Goal: Information Seeking & Learning: Learn about a topic

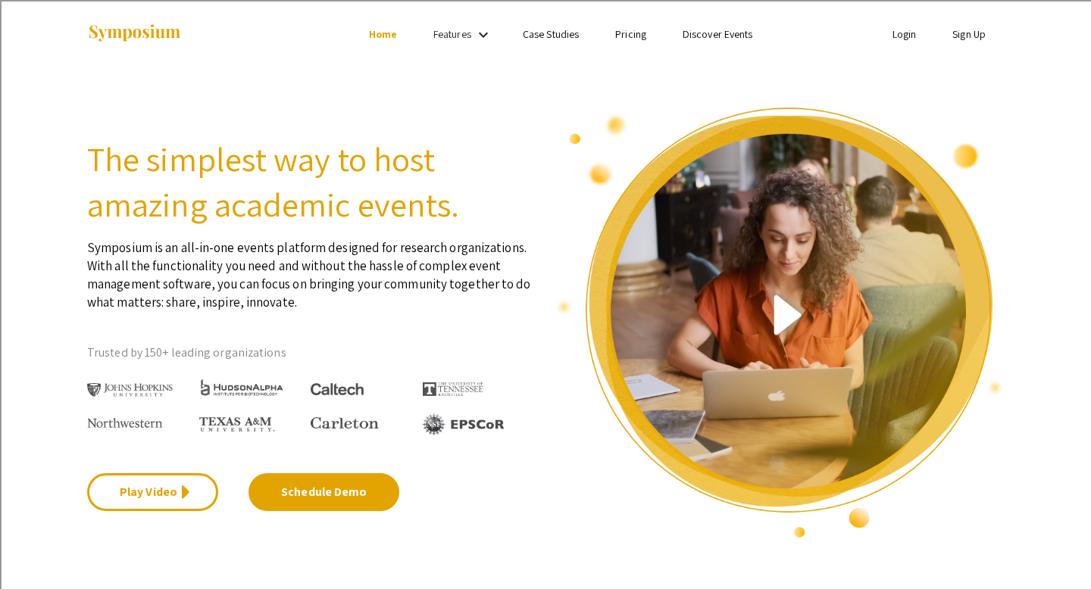
click at [553, 42] on li "Case Studies" at bounding box center [550, 34] width 92 height 18
click at [553, 36] on link "Case Studies" at bounding box center [551, 34] width 56 height 14
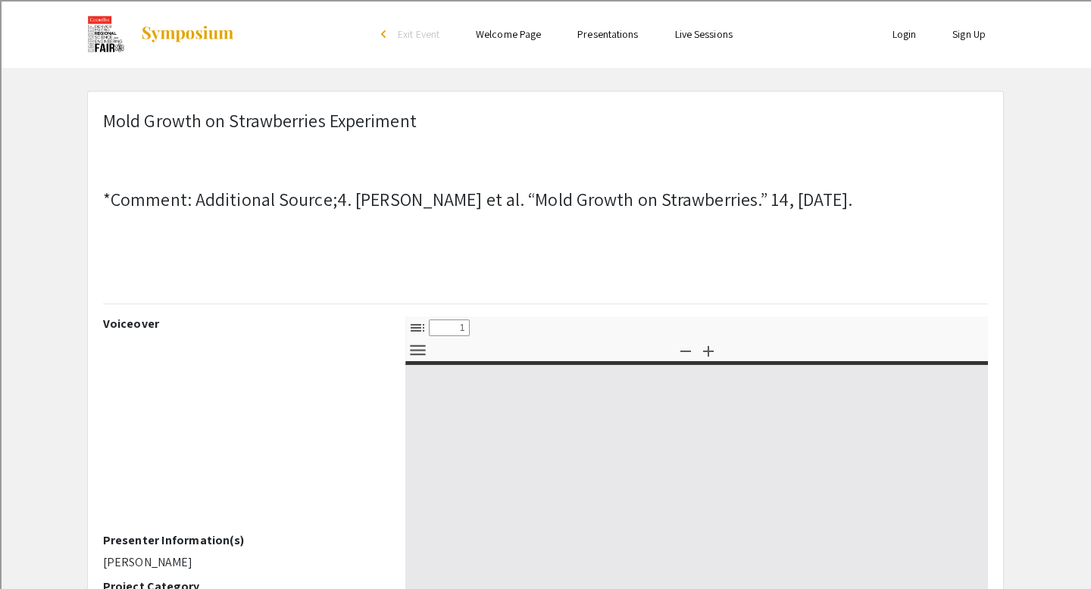
select select "custom"
type input "0"
select select "custom"
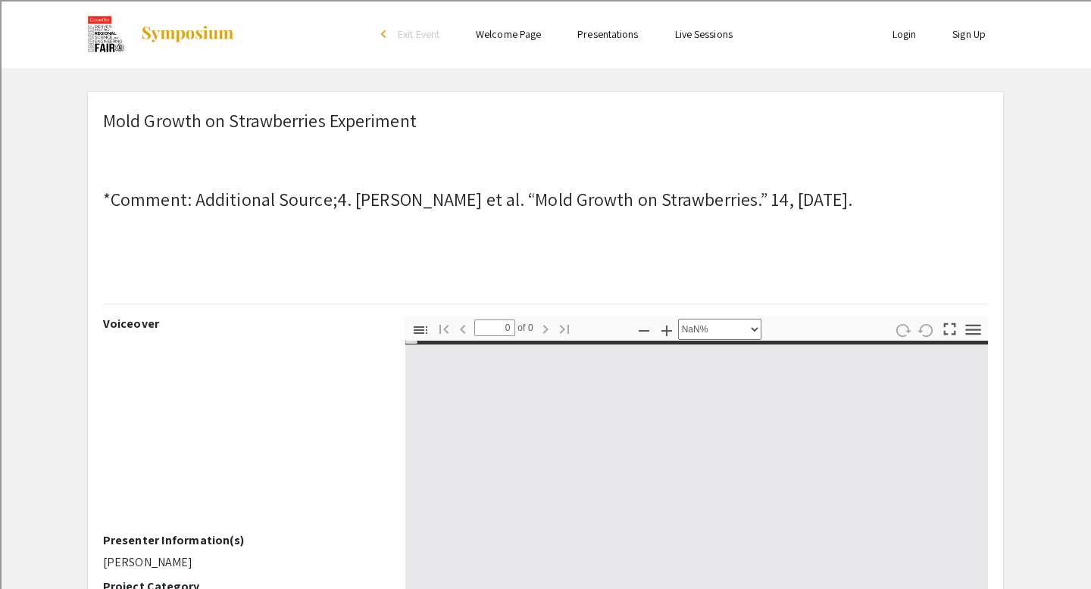
type input "1"
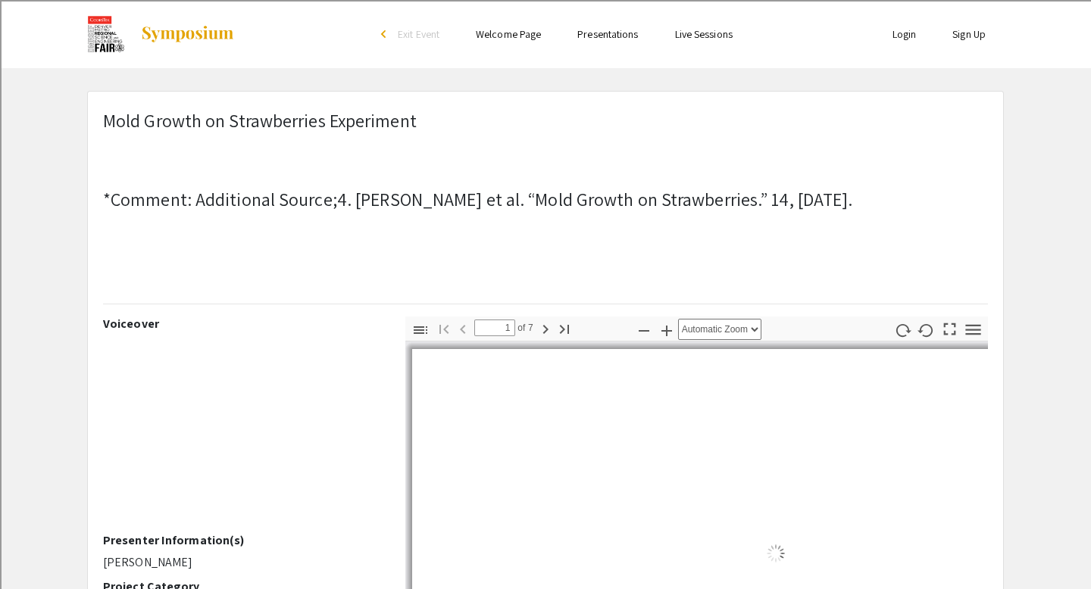
select select "auto"
